Goal: Use online tool/utility: Use online tool/utility

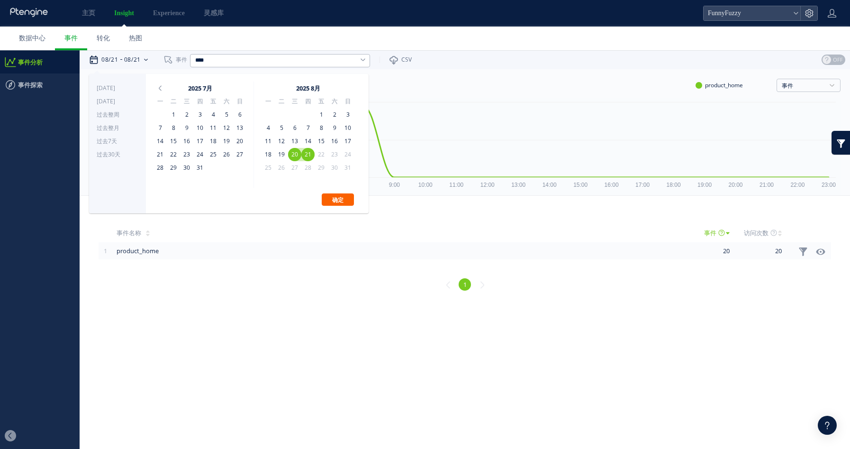
click at [333, 201] on button "确定" at bounding box center [338, 199] width 32 height 12
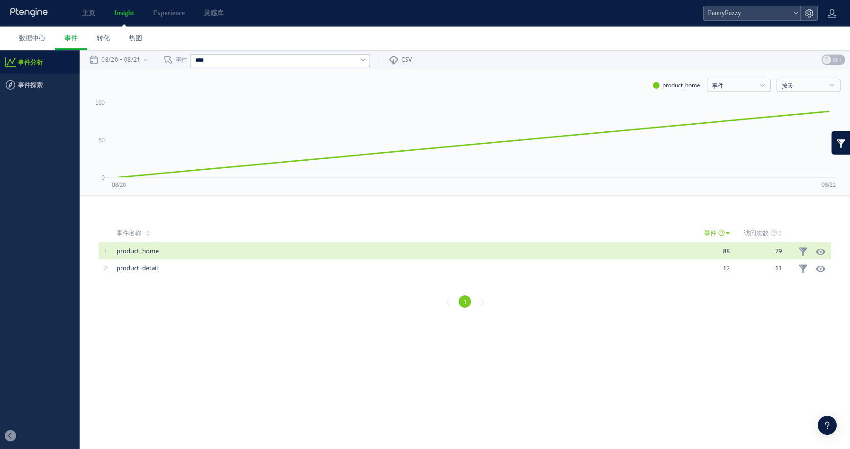
click at [145, 255] on span "product_home" at bounding box center [396, 250] width 559 height 17
click at [146, 249] on span "product_home" at bounding box center [396, 250] width 559 height 17
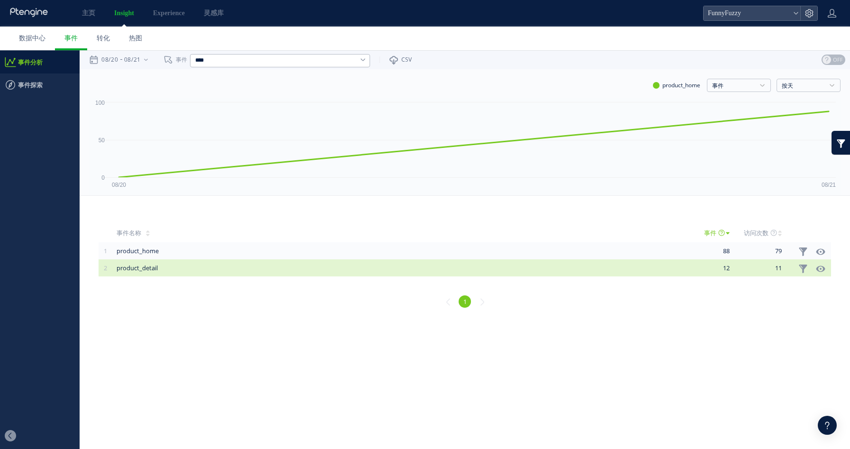
click at [145, 268] on span "product_detail" at bounding box center [396, 267] width 559 height 17
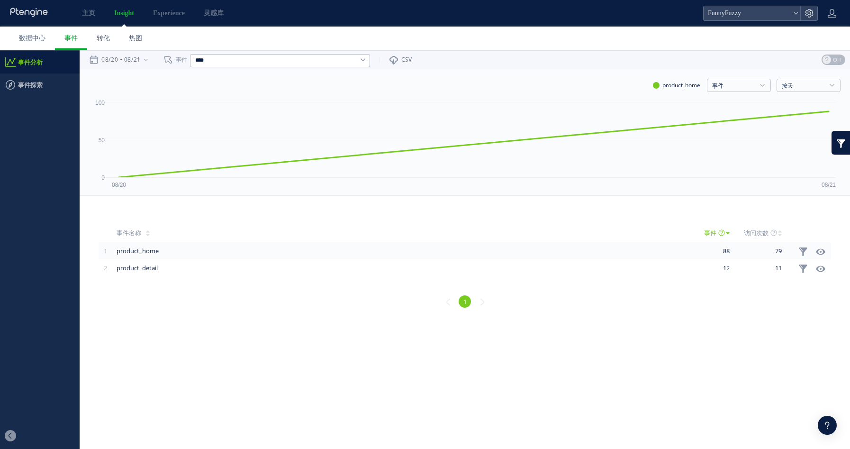
click at [190, 317] on div "1" at bounding box center [465, 303] width 752 height 34
click at [111, 60] on time "08/20" at bounding box center [109, 59] width 17 height 19
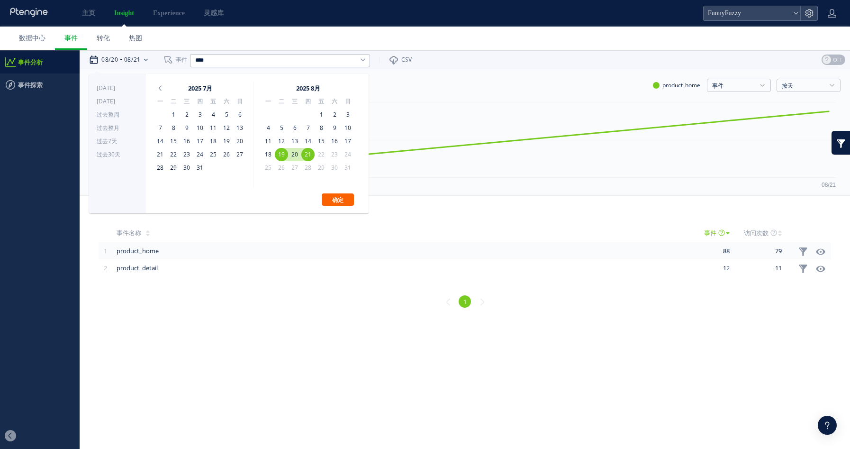
click at [334, 198] on button "确定" at bounding box center [338, 199] width 32 height 12
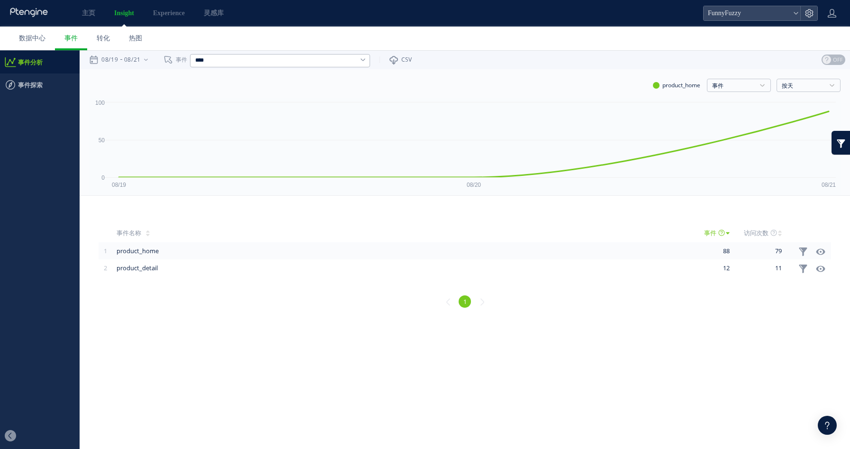
click at [354, 319] on html ".cls-1 { fill-rule: evenodd; } .cls-1 { fill: #ececec; } .cls-2 { fill: #929292…" at bounding box center [425, 184] width 850 height 269
